Goal: Information Seeking & Learning: Learn about a topic

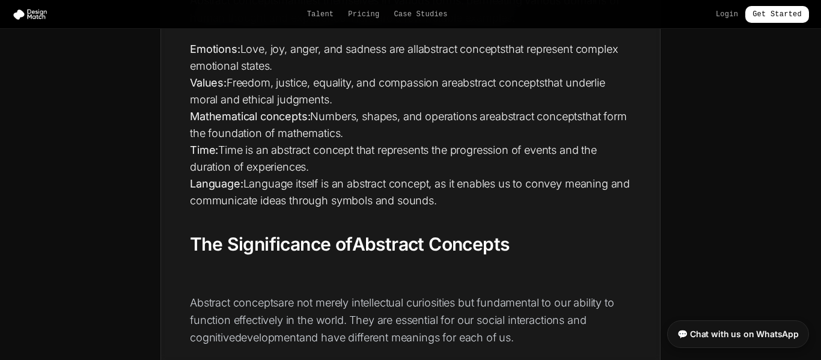
scroll to position [1355, 0]
click at [538, 89] on li "Values: Freedom, justice, equality, and compassion are abstract concepts that u…" at bounding box center [410, 91] width 441 height 34
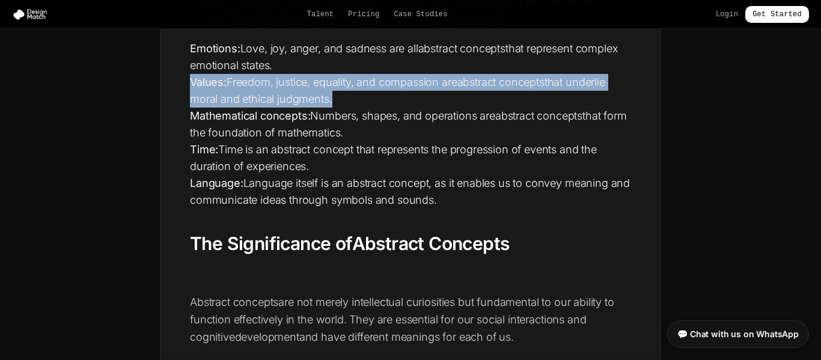
click at [538, 89] on li "Values: Freedom, justice, equality, and compassion are abstract concepts that u…" at bounding box center [410, 91] width 441 height 34
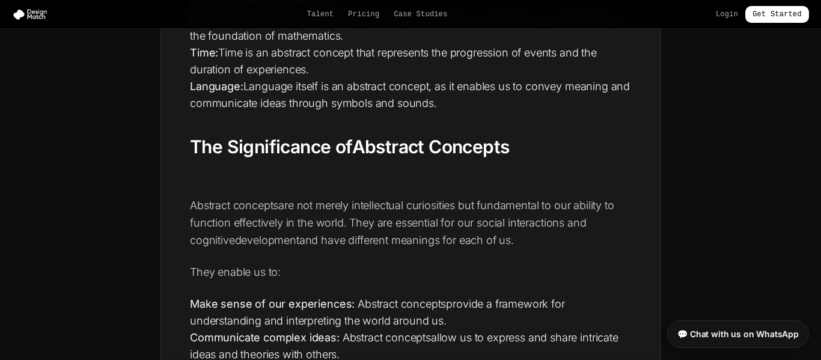
scroll to position [1454, 0]
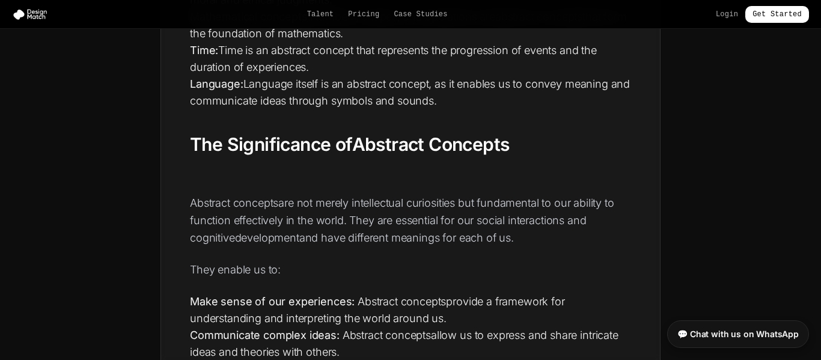
click at [538, 90] on li "Language: Language itself is an abstract concept, as it enables us to convey me…" at bounding box center [410, 93] width 441 height 34
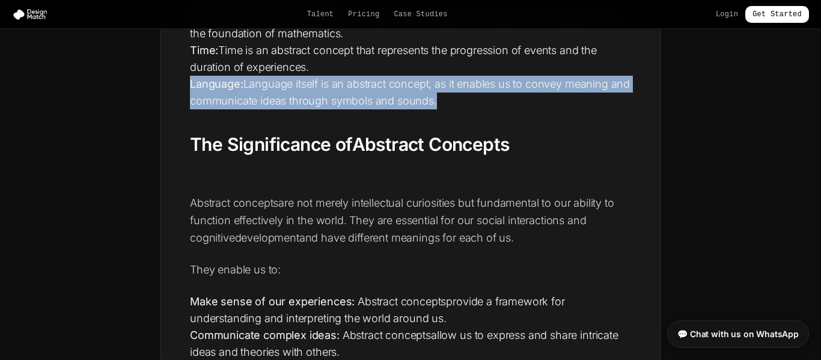
click at [538, 90] on li "Language: Language itself is an abstract concept, as it enables us to convey me…" at bounding box center [410, 93] width 441 height 34
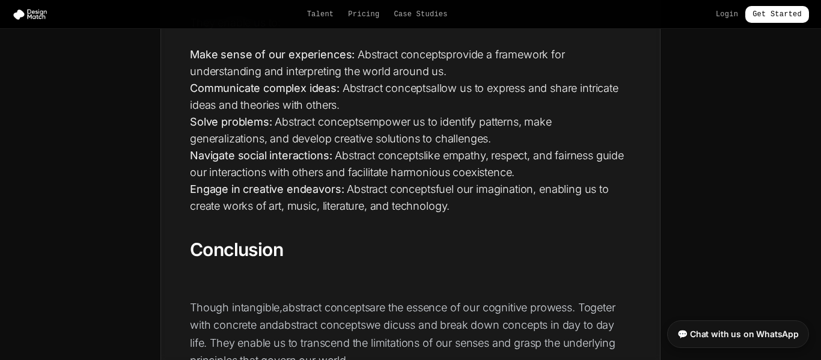
scroll to position [1702, 0]
click at [539, 194] on li "Engage in creative endeavors: Abstract concepts fuel our imagination, enabling …" at bounding box center [410, 197] width 441 height 34
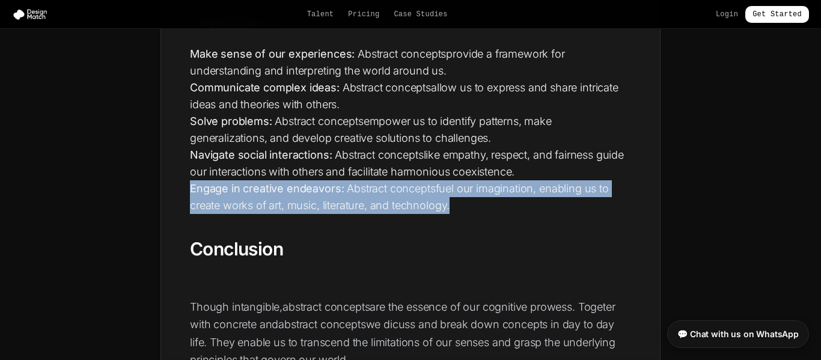
click at [539, 194] on li "Engage in creative endeavors: Abstract concepts fuel our imagination, enabling …" at bounding box center [410, 197] width 441 height 34
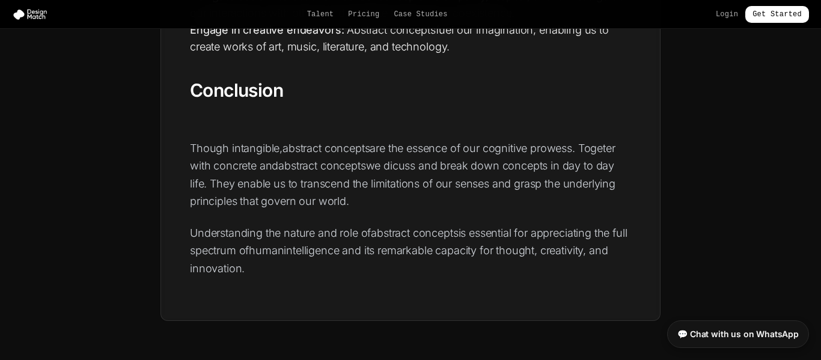
scroll to position [1864, 0]
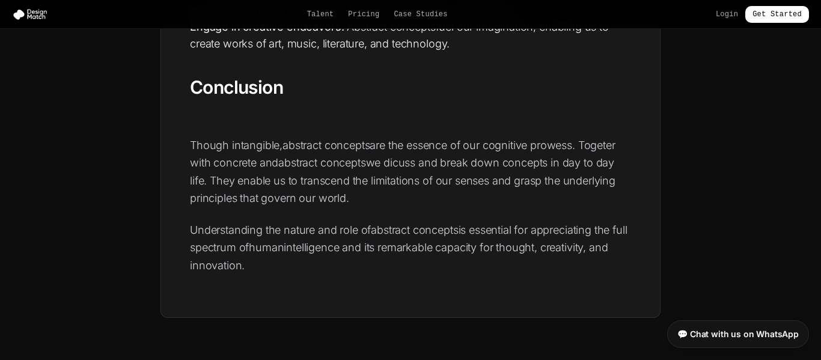
click at [505, 263] on p "Understanding the nature and role of abstract concepts is essential for appreci…" at bounding box center [410, 247] width 441 height 53
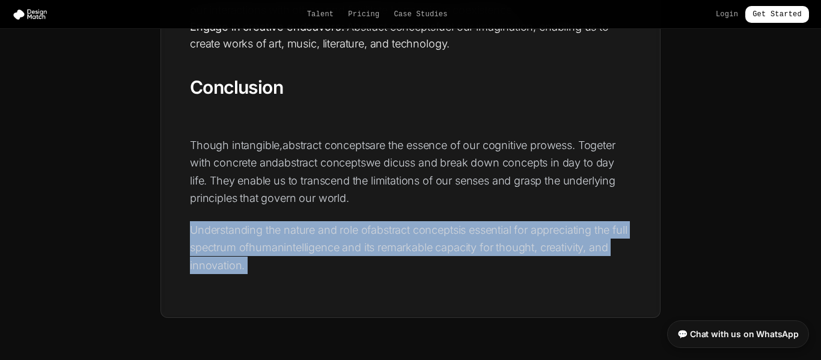
click at [505, 263] on p "Understanding the nature and role of abstract concepts is essential for appreci…" at bounding box center [410, 247] width 441 height 53
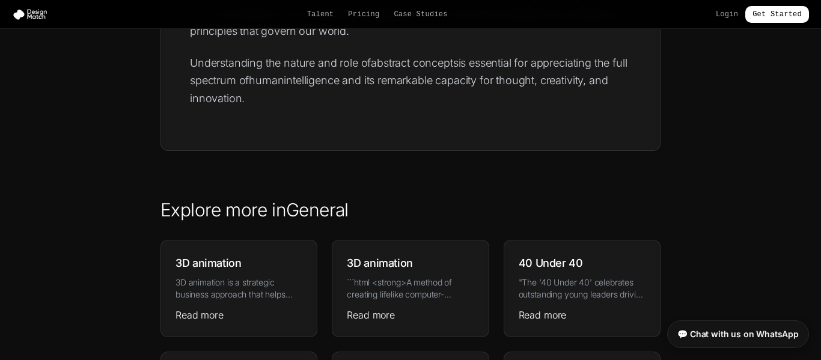
scroll to position [2075, 0]
